Goal: Transaction & Acquisition: Purchase product/service

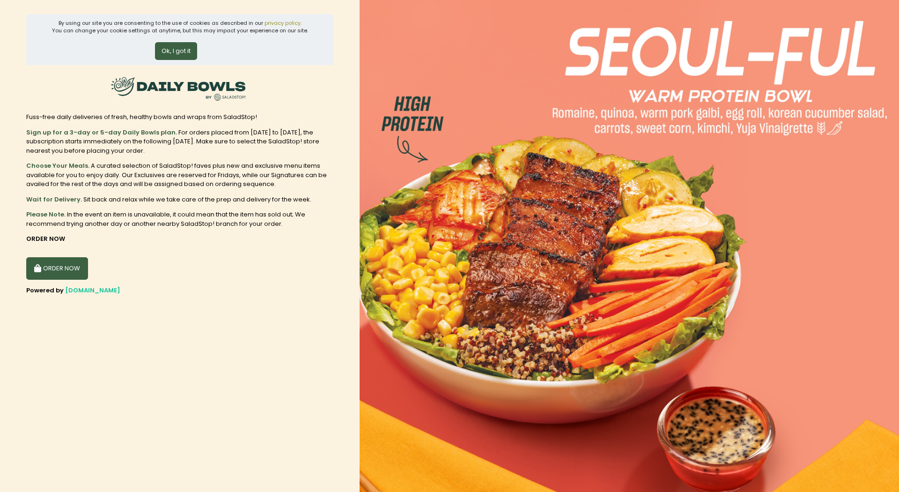
click at [173, 55] on button "Ok, I got it" at bounding box center [176, 51] width 42 height 18
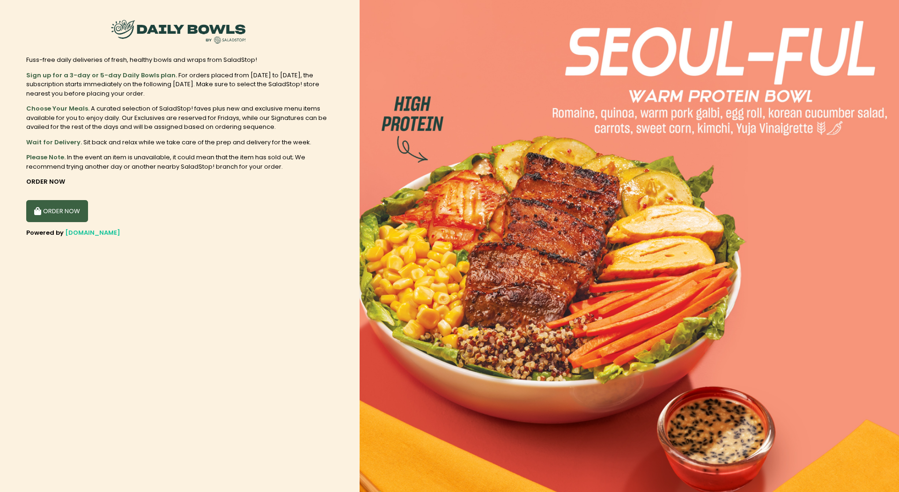
click at [75, 204] on button "ORDER NOW" at bounding box center [57, 211] width 62 height 22
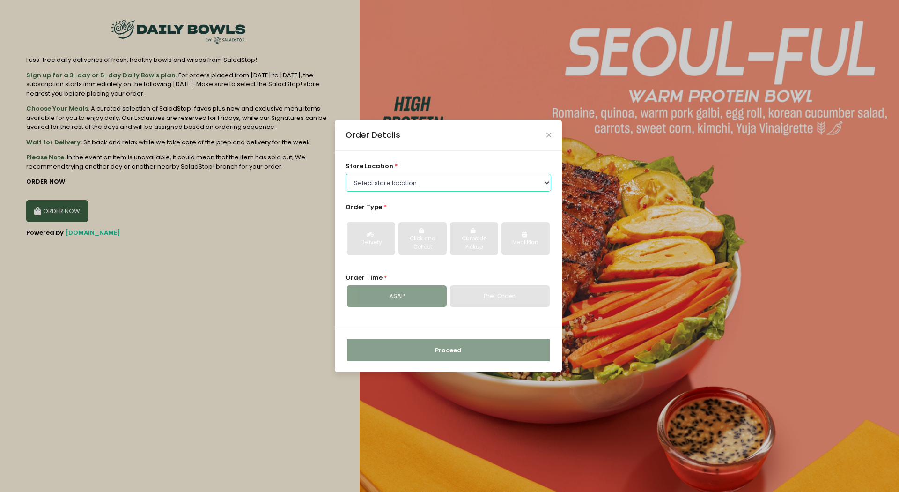
click at [406, 180] on select "Select store location [GEOGRAPHIC_DATA] [PERSON_NAME][GEOGRAPHIC_DATA] [GEOGRAP…" at bounding box center [448, 183] width 206 height 18
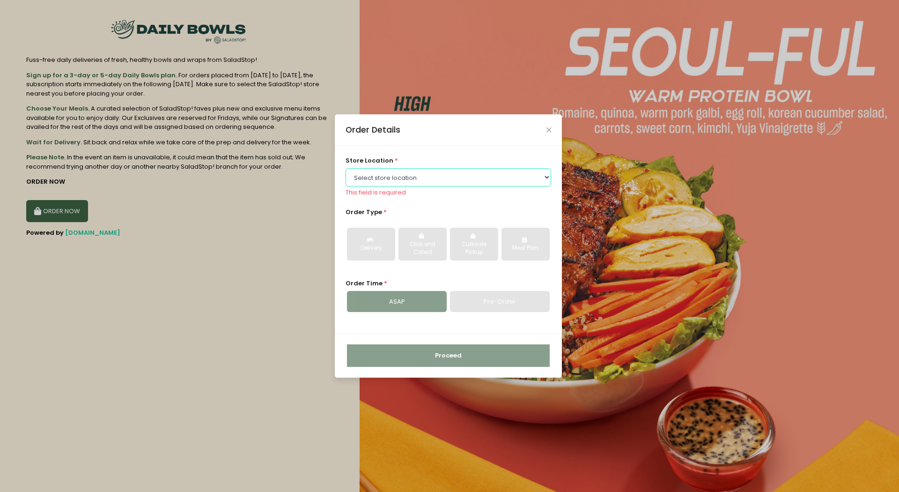
click at [441, 180] on select "Select store location [GEOGRAPHIC_DATA] [PERSON_NAME][GEOGRAPHIC_DATA] [GEOGRAP…" at bounding box center [448, 177] width 206 height 18
select select "67e395a6d94a29a58c2798ea"
click at [345, 168] on select "Select store location [GEOGRAPHIC_DATA] [PERSON_NAME][GEOGRAPHIC_DATA] [GEOGRAP…" at bounding box center [448, 177] width 206 height 18
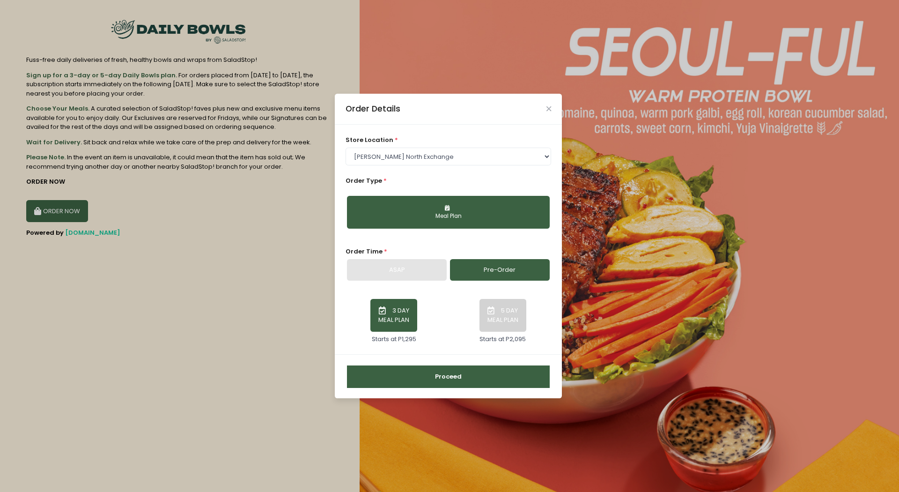
click at [420, 218] on div "Meal Plan" at bounding box center [448, 216] width 190 height 8
click at [497, 322] on button "5 DAY MEAL PLAN" at bounding box center [502, 315] width 47 height 33
click at [463, 380] on button "Proceed" at bounding box center [448, 376] width 203 height 22
